Goal: Find specific page/section: Find specific page/section

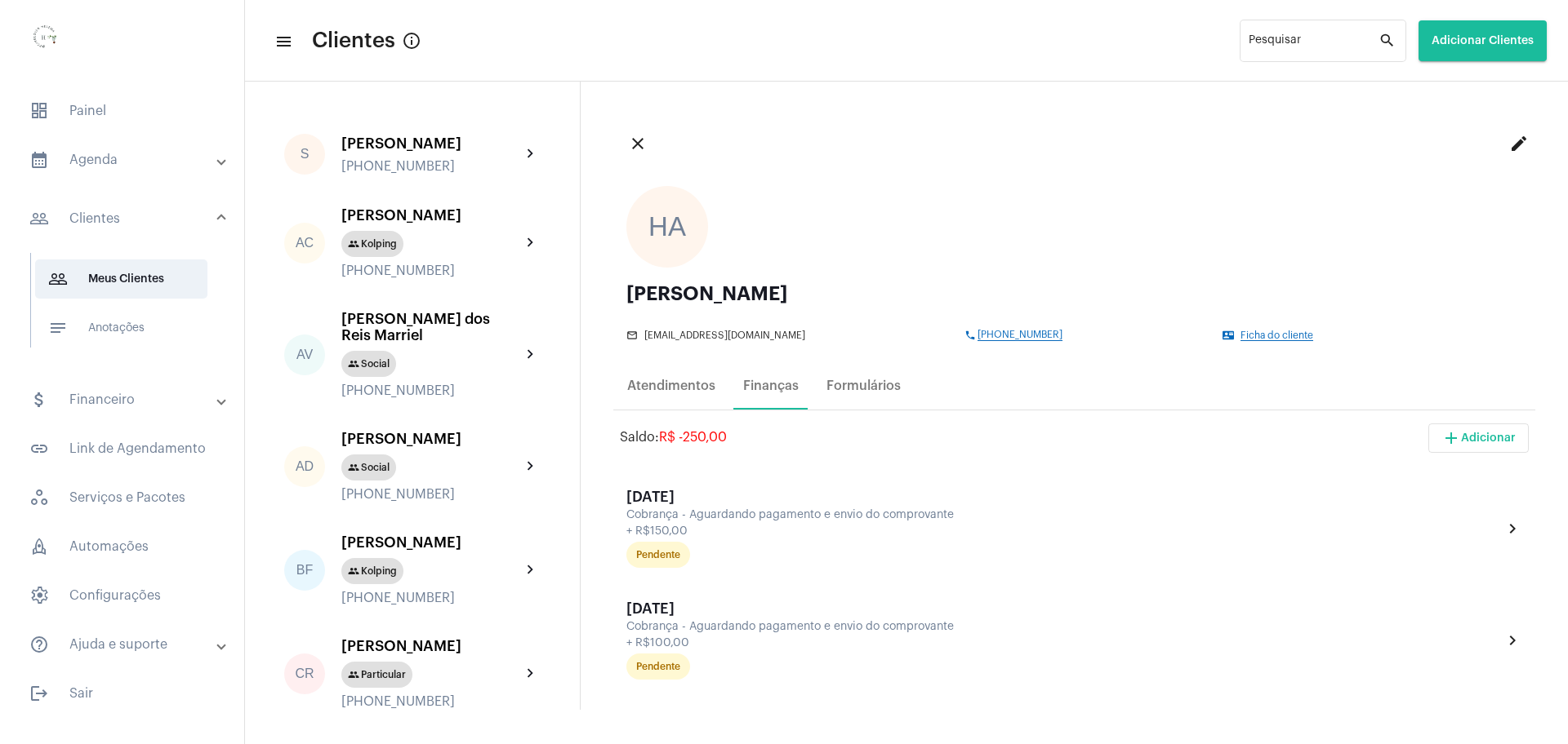
scroll to position [204, 0]
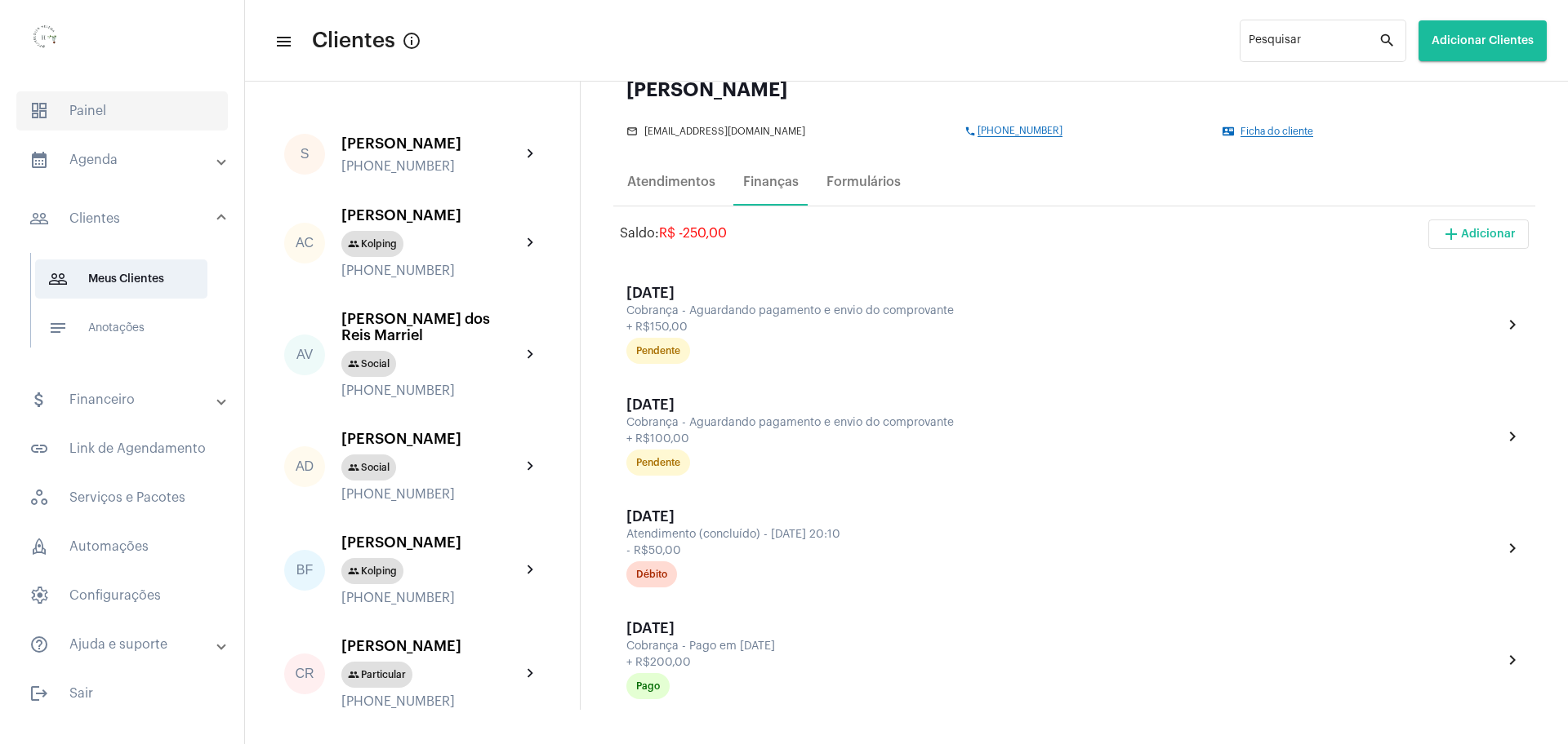
click at [112, 117] on span "dashboard Painel" at bounding box center [122, 111] width 211 height 39
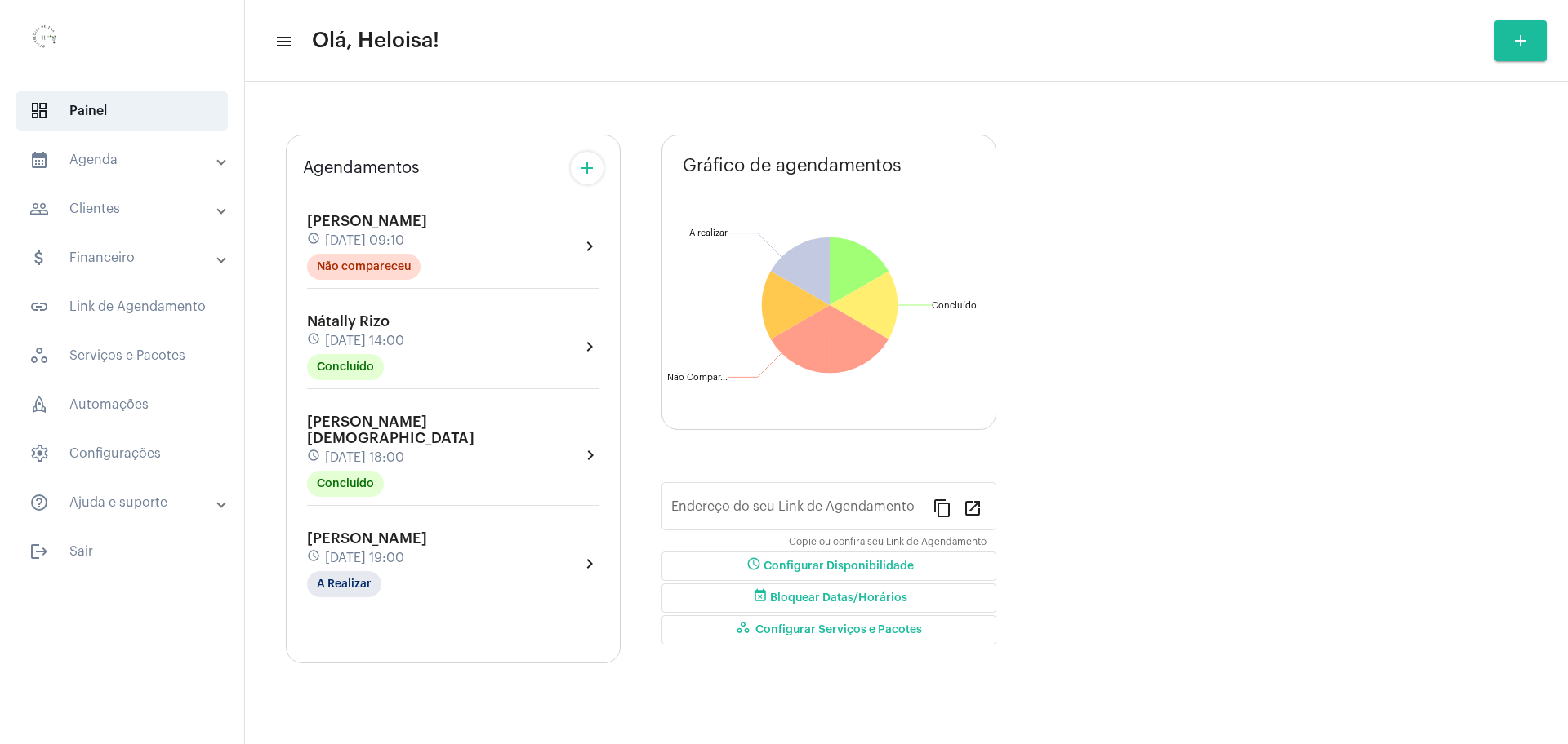
type input "[URL][DOMAIN_NAME]"
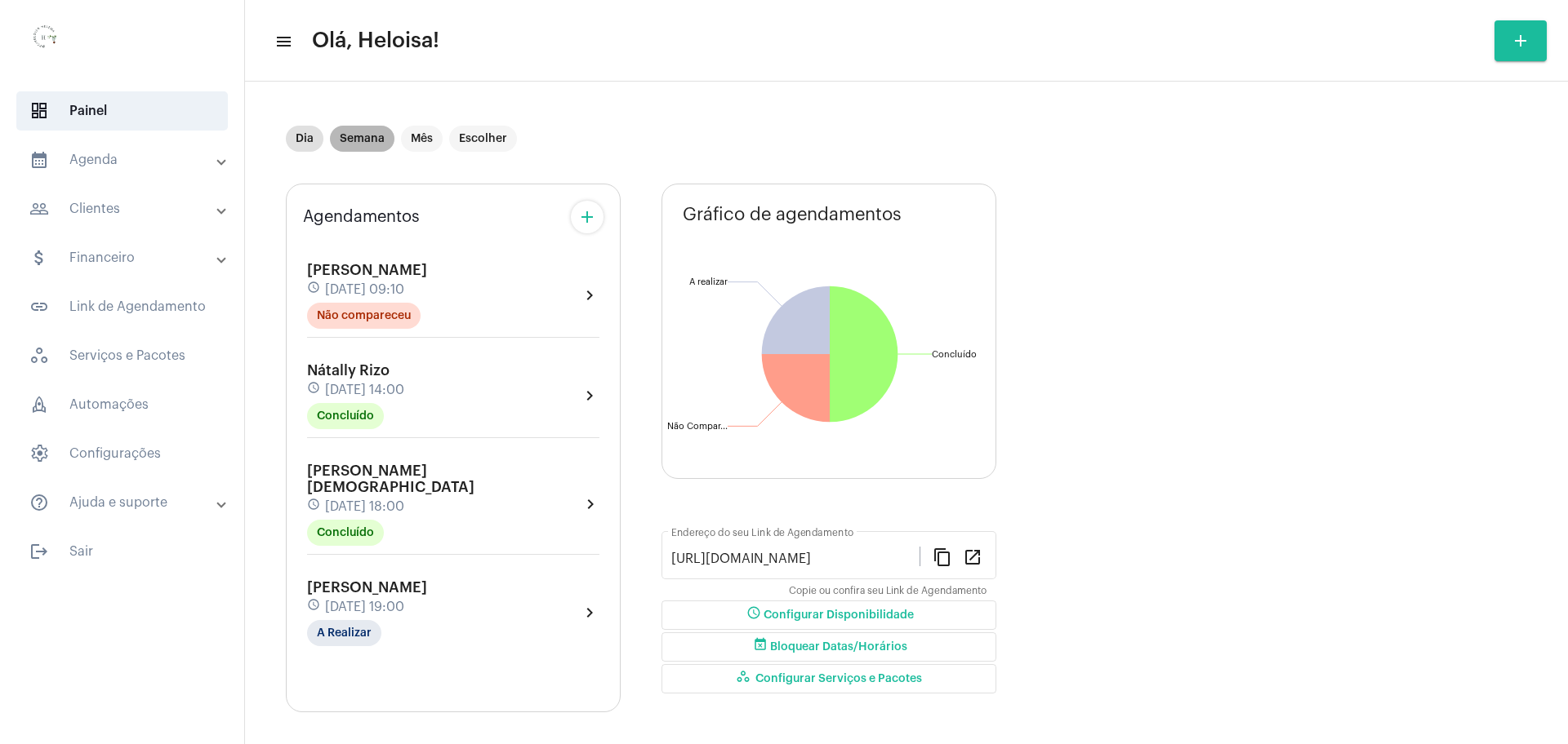
click at [347, 145] on mat-chip "Semana" at bounding box center [362, 139] width 65 height 26
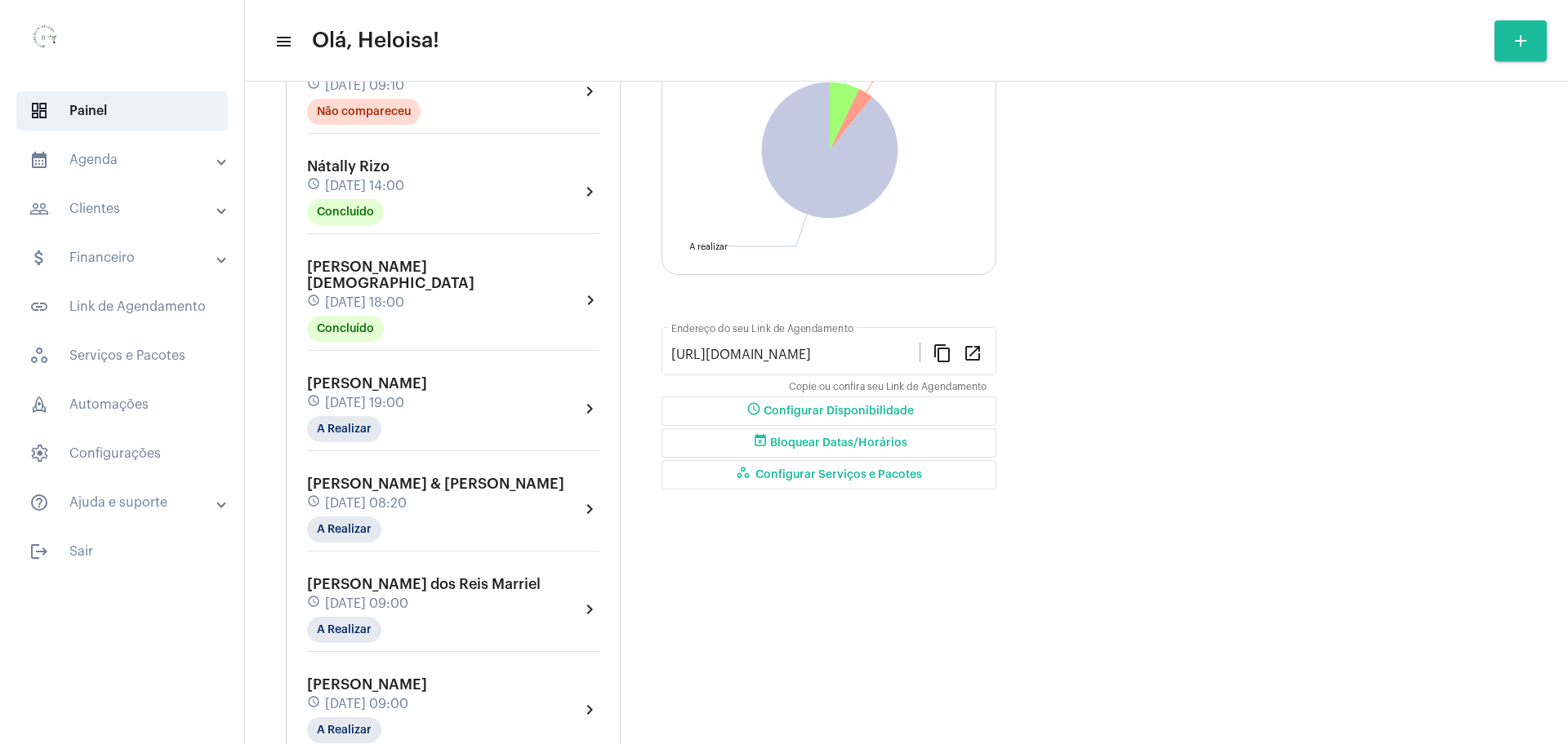
scroll to position [306, 0]
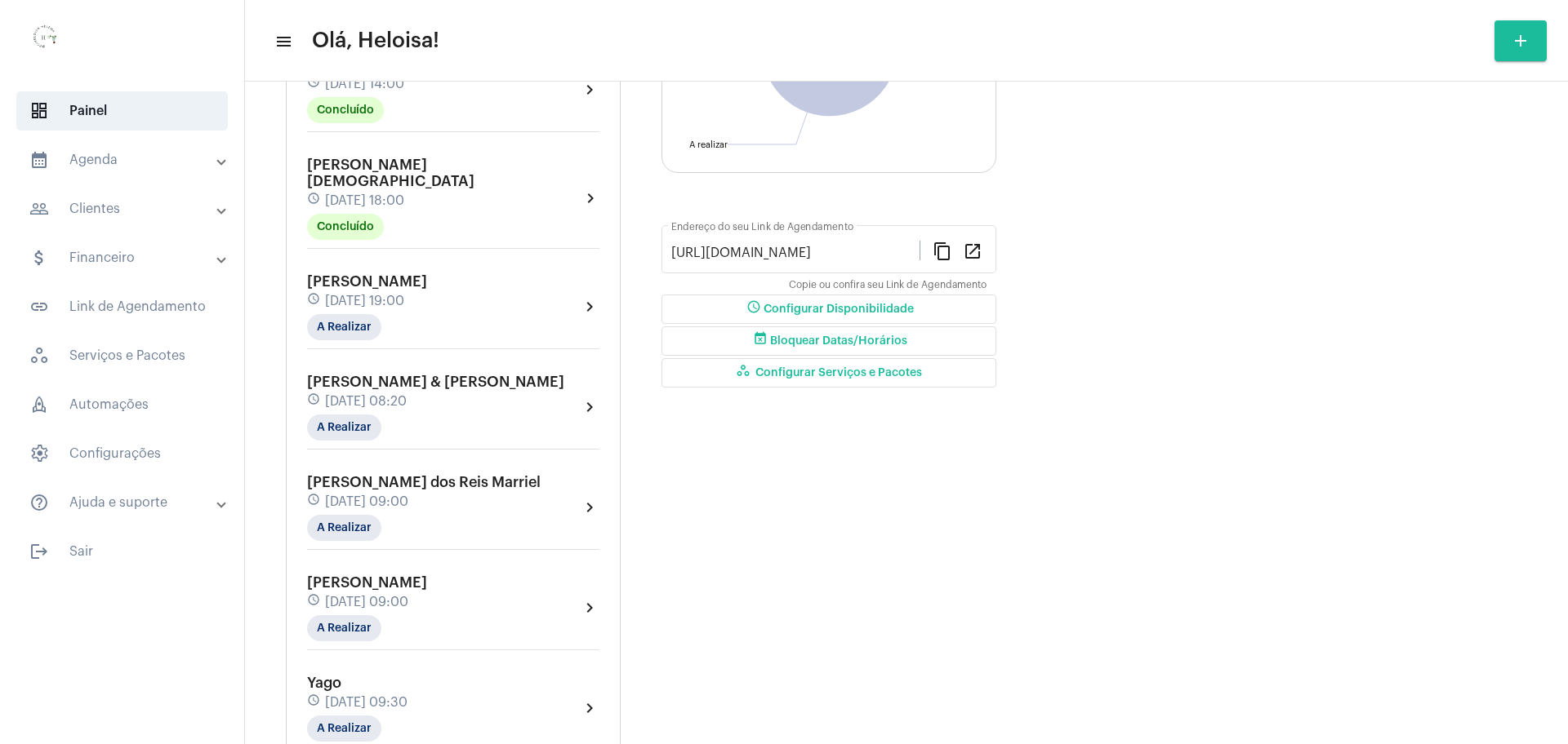
click at [367, 375] on span "[PERSON_NAME] & [PERSON_NAME]" at bounding box center [436, 381] width 257 height 14
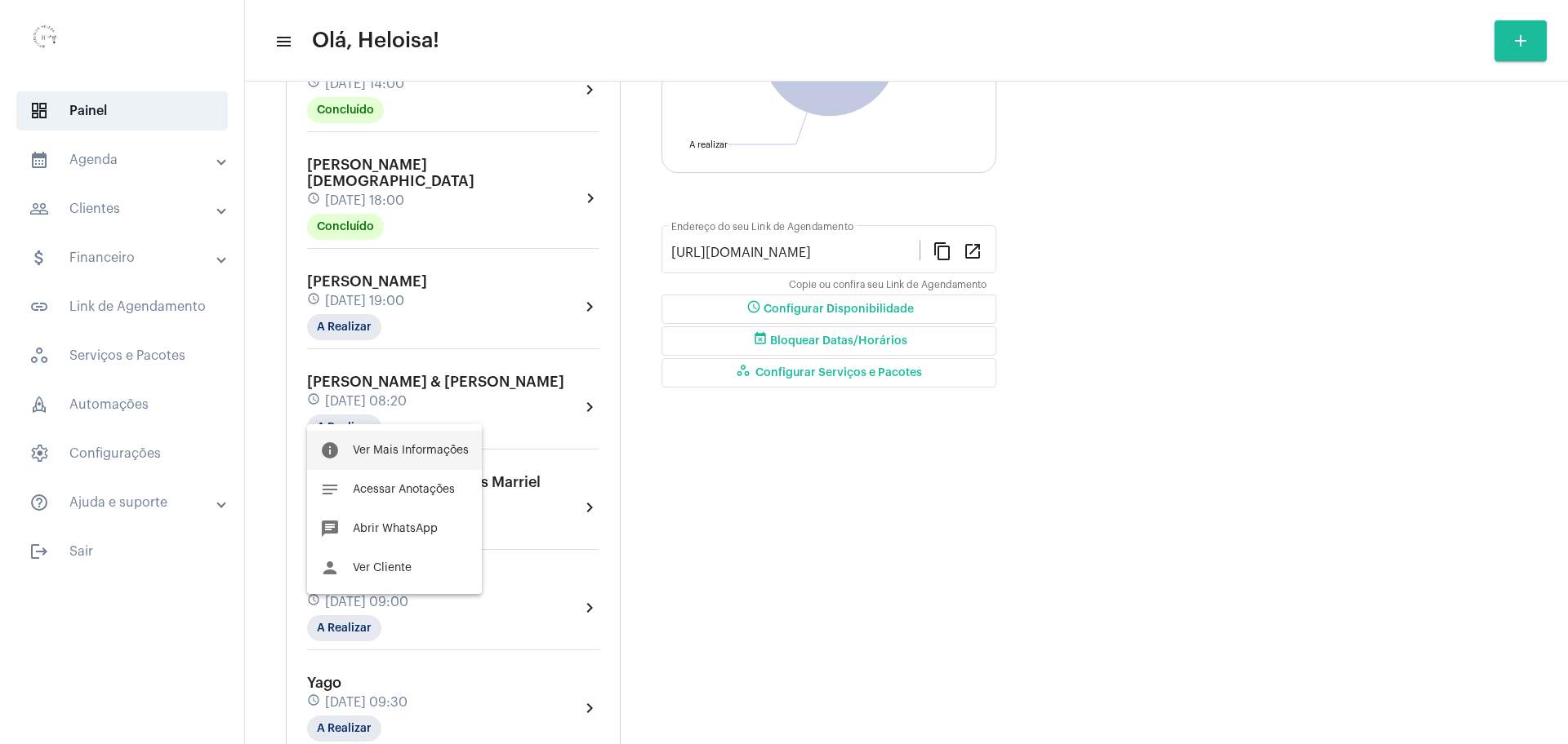
click at [432, 447] on span "Ver Mais Informações" at bounding box center [411, 450] width 116 height 11
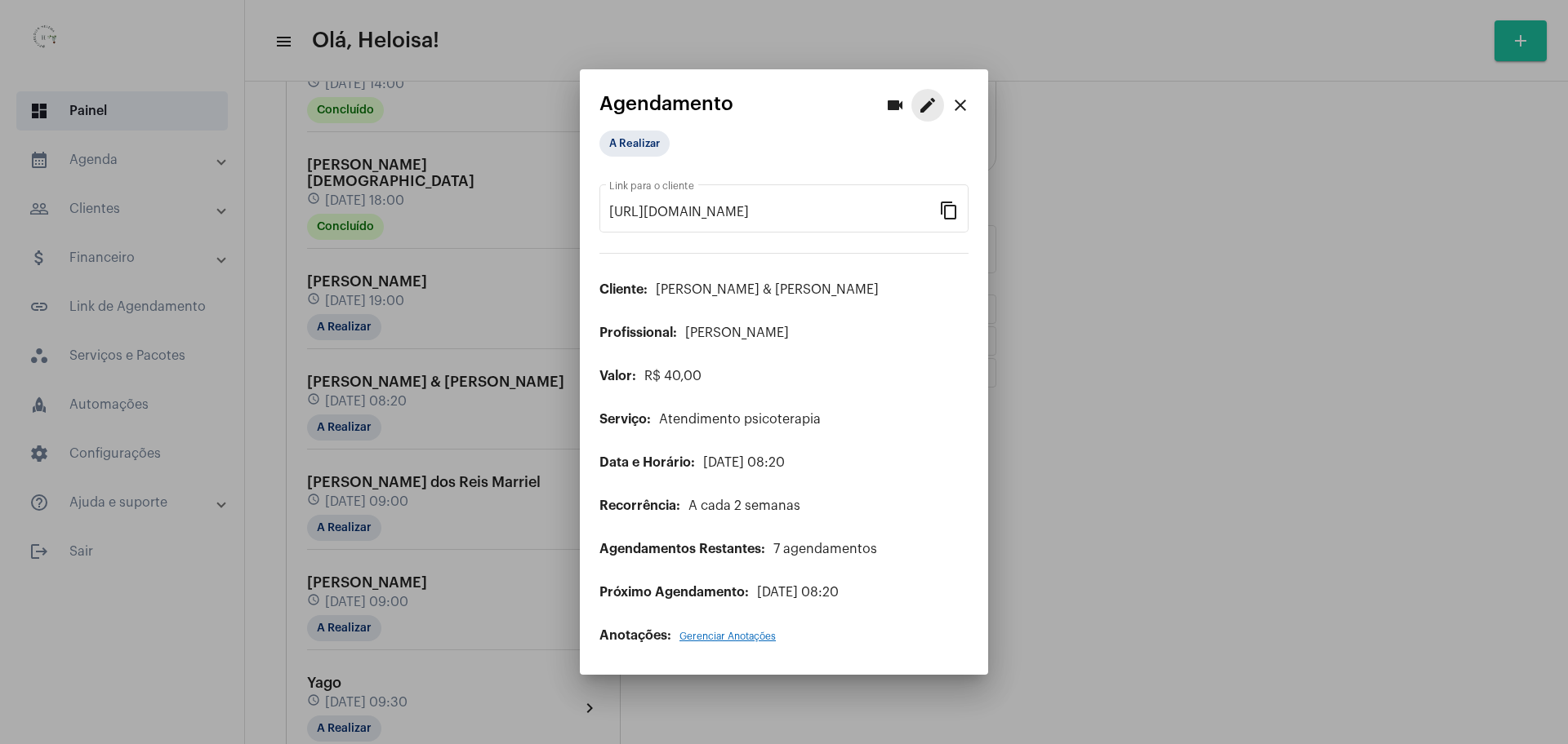
click at [928, 106] on mat-icon "edit" at bounding box center [928, 105] width 20 height 20
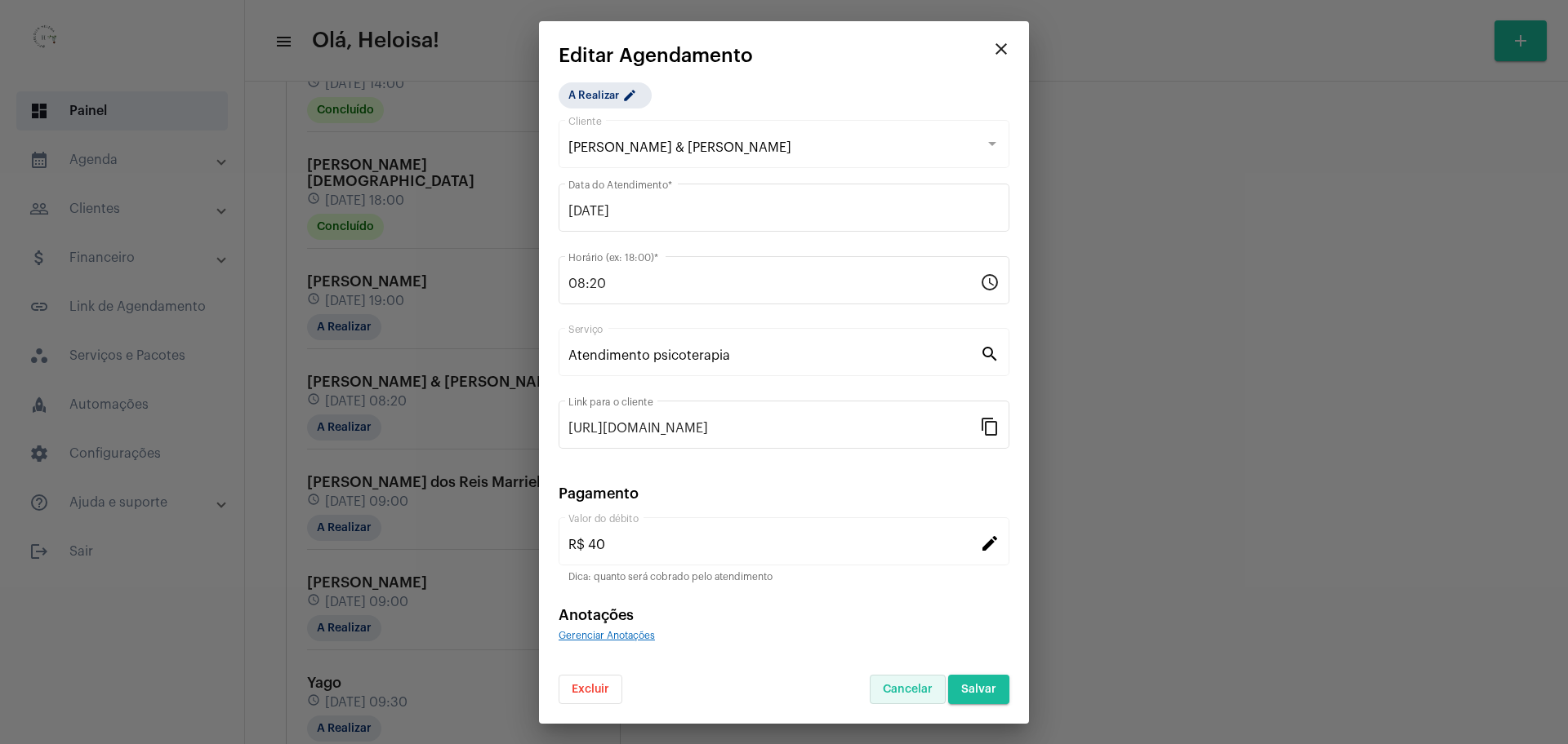
click at [918, 685] on span "Cancelar" at bounding box center [907, 689] width 49 height 11
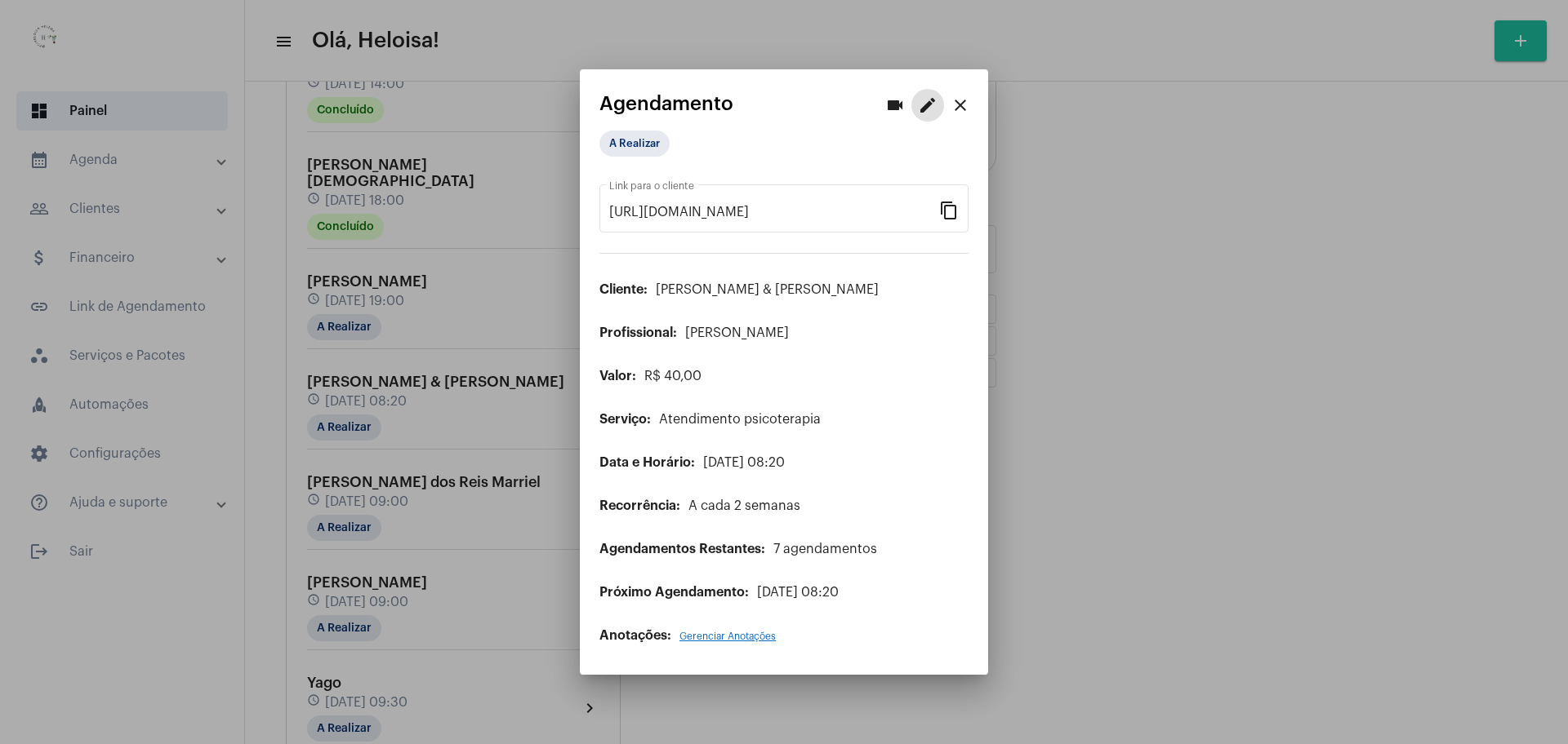
click at [965, 106] on mat-icon "close" at bounding box center [960, 105] width 20 height 20
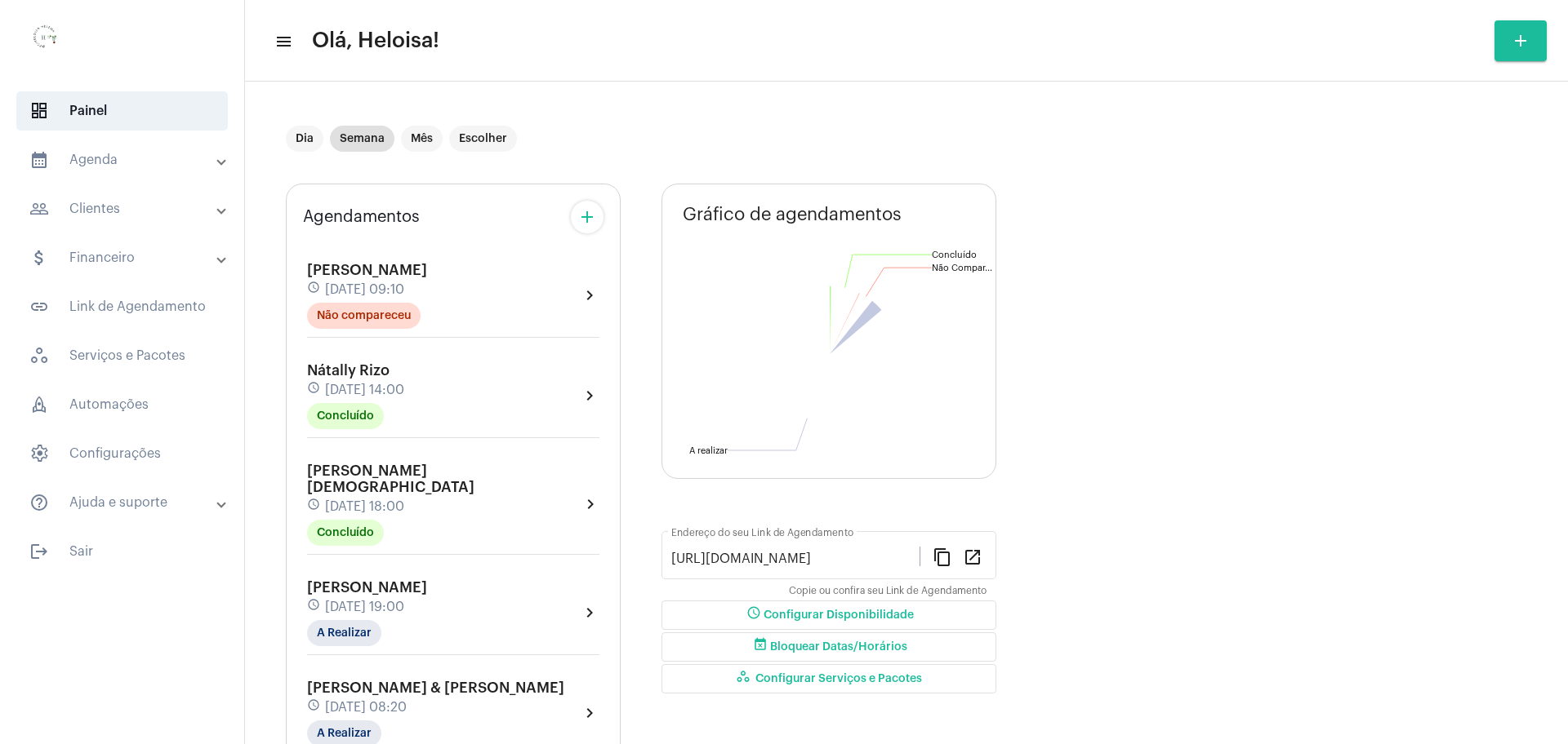
click at [135, 209] on mat-panel-title "people_outline Clientes" at bounding box center [123, 209] width 188 height 20
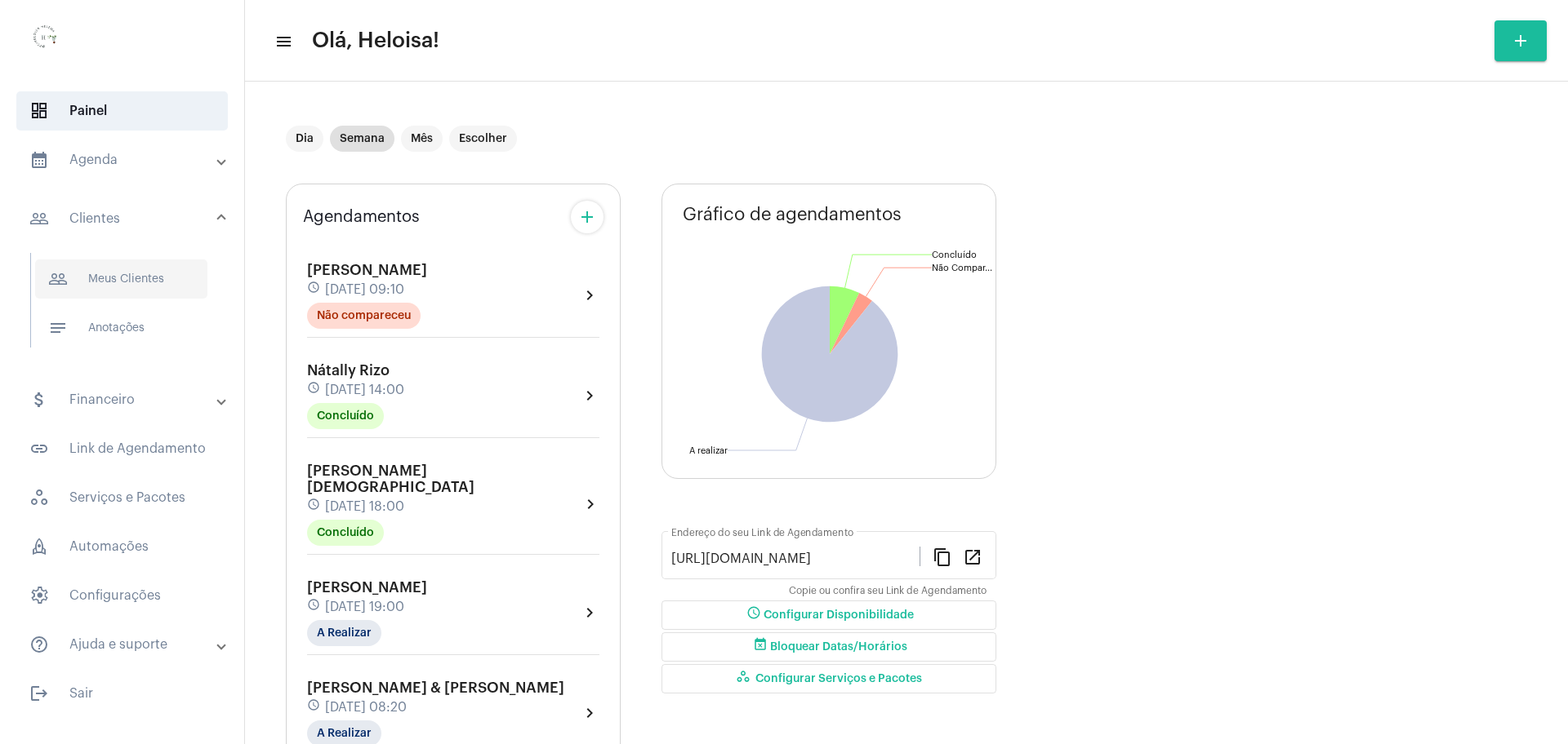
click at [132, 283] on span "people_outline Meus Clientes" at bounding box center [121, 279] width 172 height 39
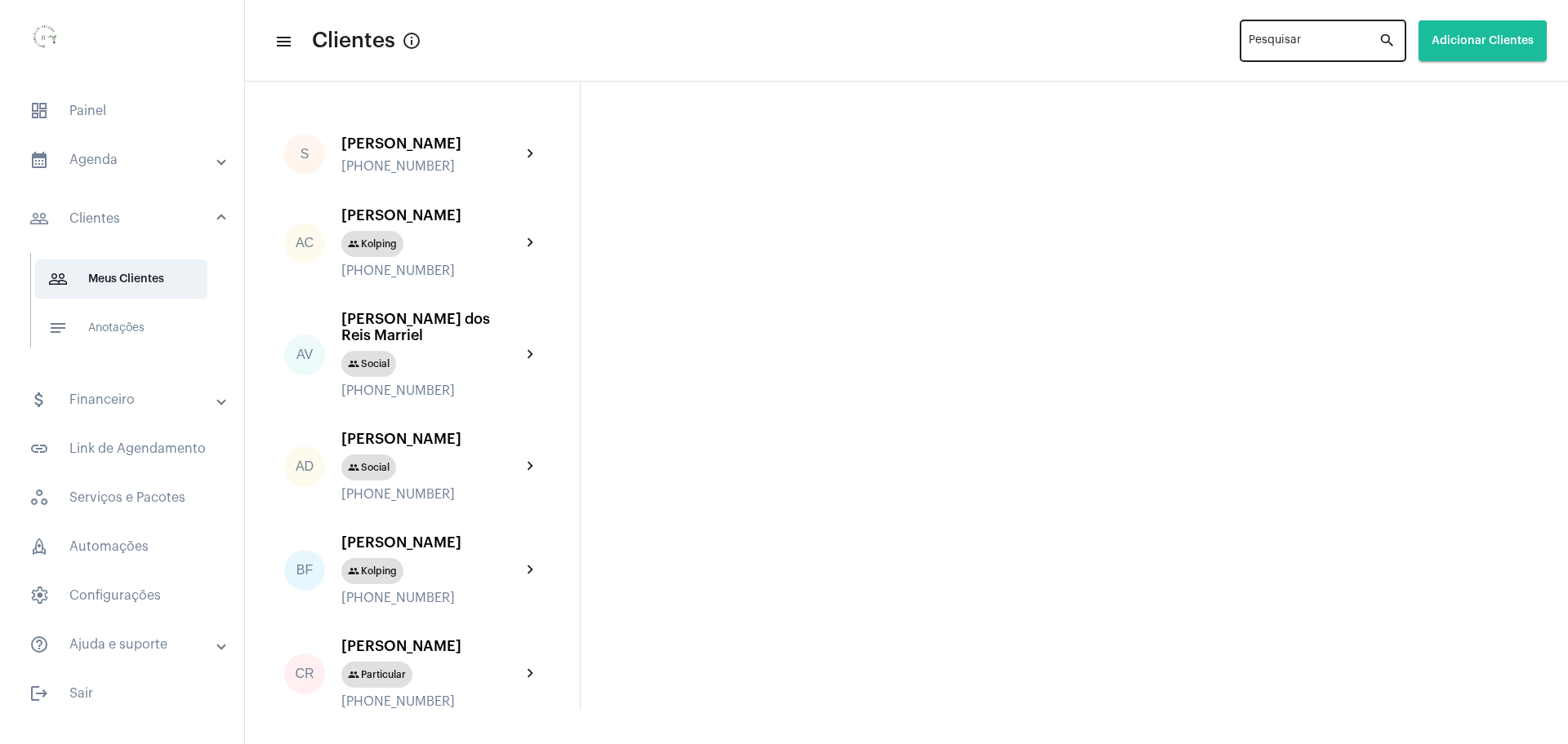
click at [1278, 46] on input "Pesquisar" at bounding box center [1313, 43] width 129 height 13
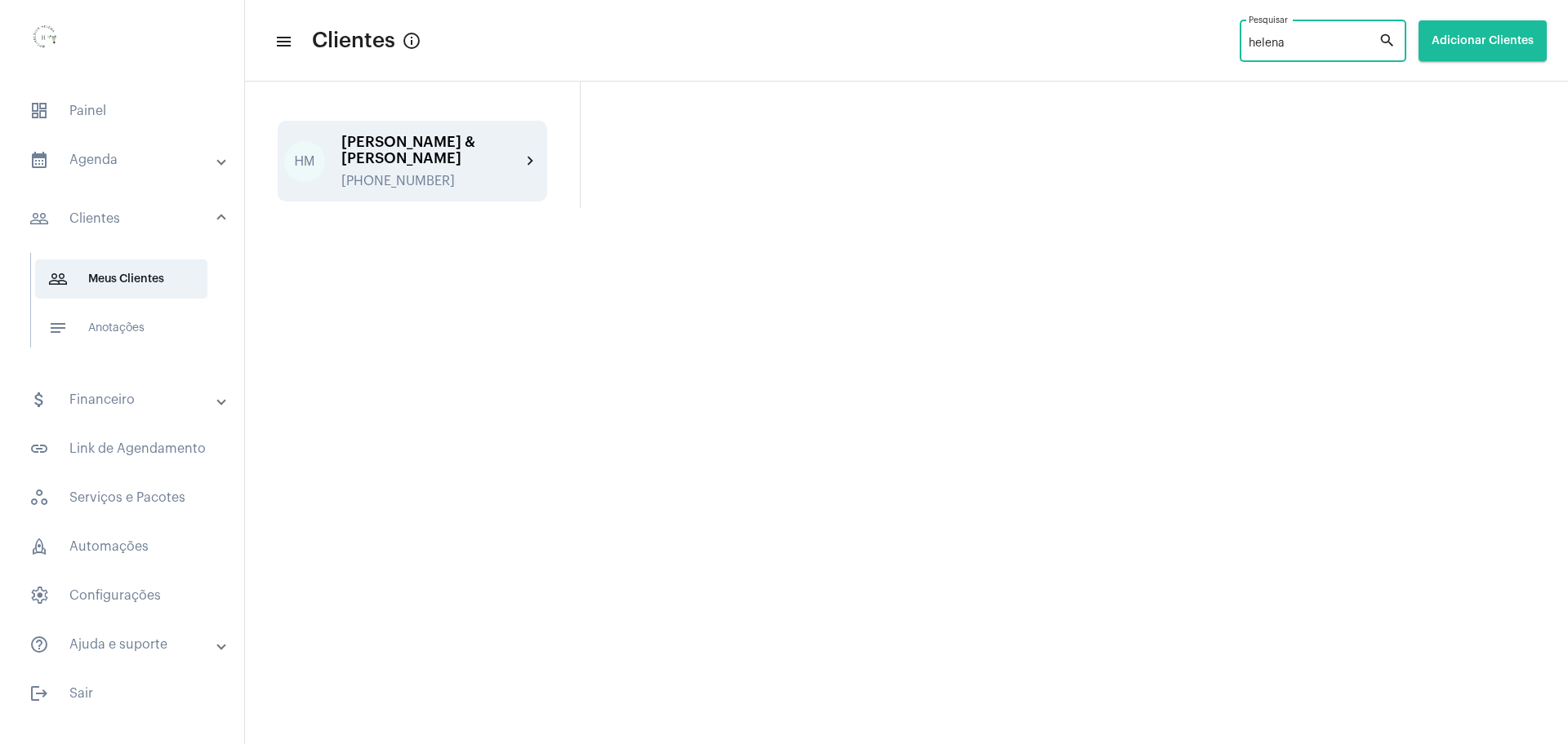
type input "helena"
click at [392, 162] on div "[PERSON_NAME] & [PERSON_NAME]" at bounding box center [431, 150] width 180 height 32
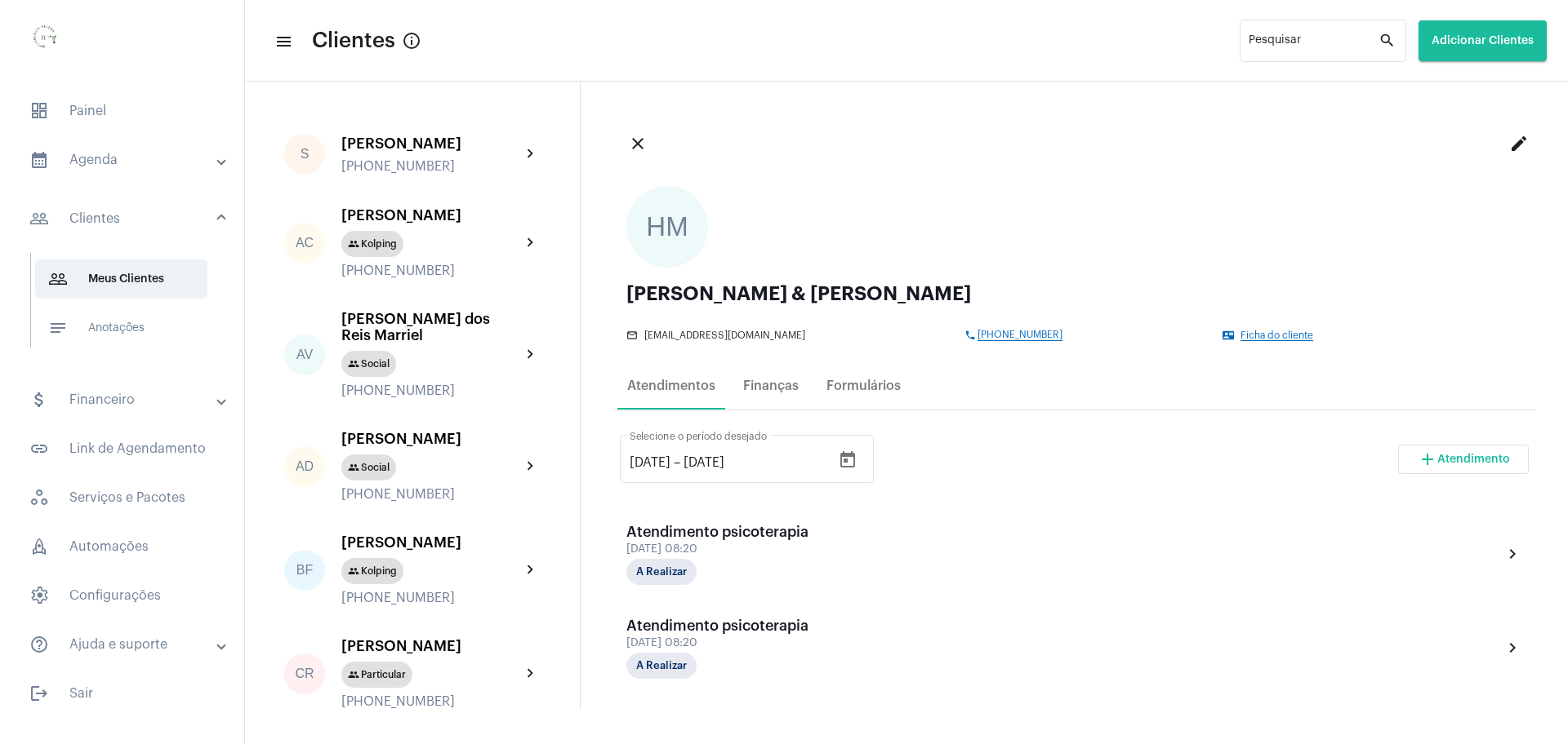
click at [1262, 328] on div "mail_outline [EMAIL_ADDRESS][DOMAIN_NAME] phone [PHONE_NUMBER] contact_mail Fic…" at bounding box center [1070, 333] width 887 height 17
click at [1261, 335] on span "Ficha do cliente" at bounding box center [1276, 335] width 72 height 10
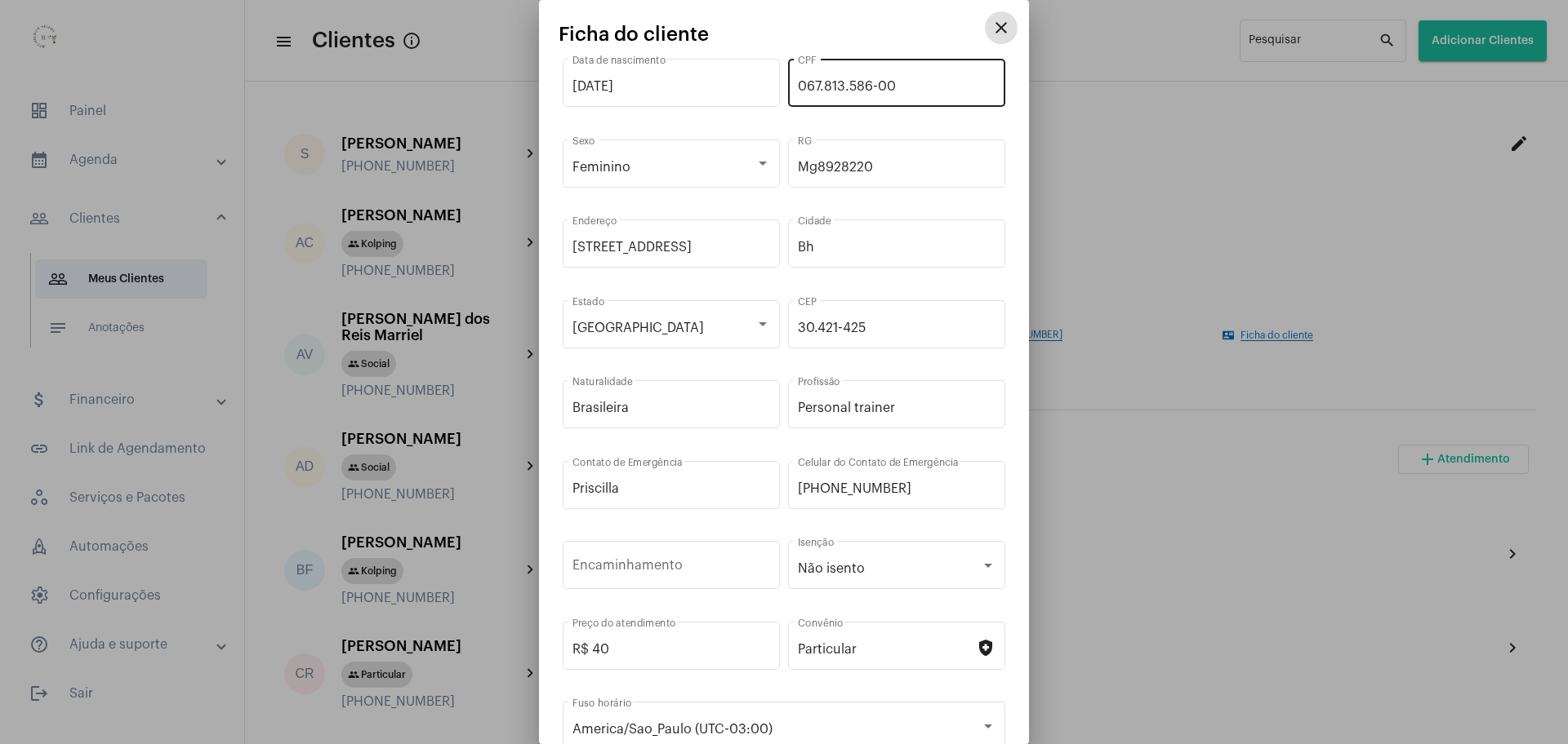
drag, startPoint x: 988, startPoint y: 32, endPoint x: 987, endPoint y: 102, distance: 70.0
click at [987, 43] on button "close" at bounding box center [1001, 27] width 32 height 32
